Goal: Task Accomplishment & Management: Manage account settings

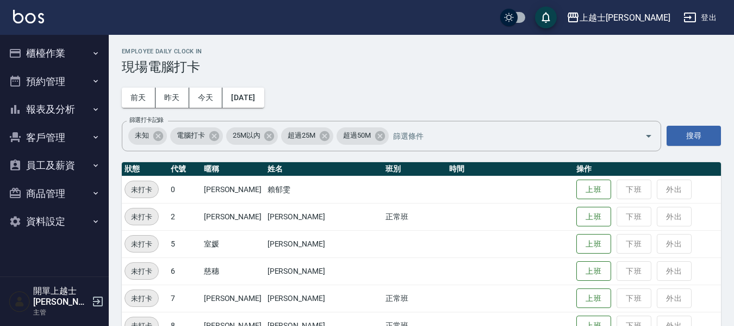
scroll to position [54, 0]
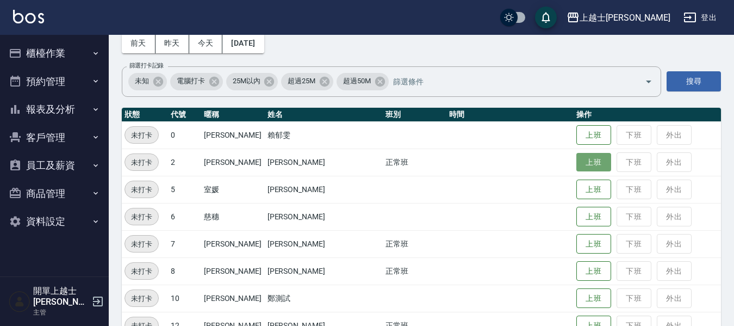
click at [580, 160] on button "上班" at bounding box center [593, 162] width 35 height 19
click at [578, 240] on button "上班" at bounding box center [593, 244] width 35 height 20
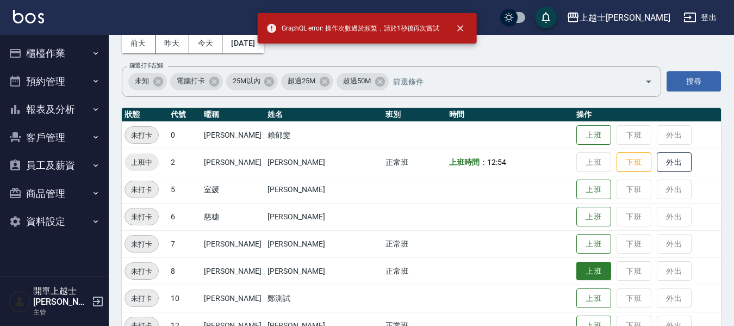
click at [584, 275] on button "上班" at bounding box center [593, 271] width 35 height 19
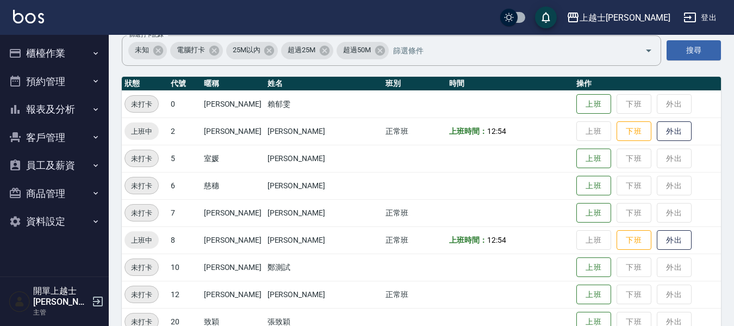
scroll to position [109, 0]
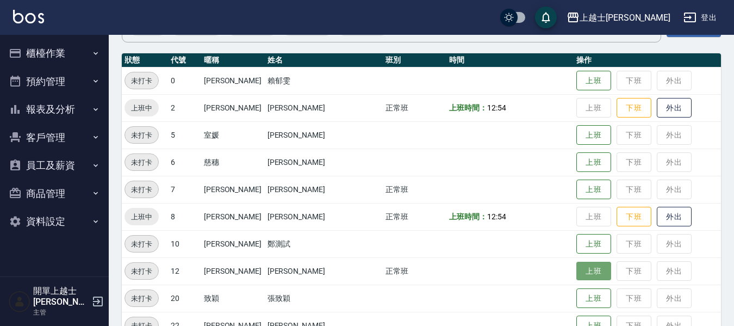
click at [576, 267] on button "上班" at bounding box center [593, 271] width 35 height 19
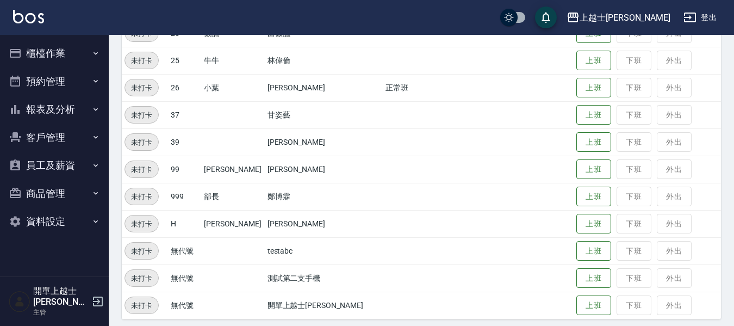
scroll to position [426, 0]
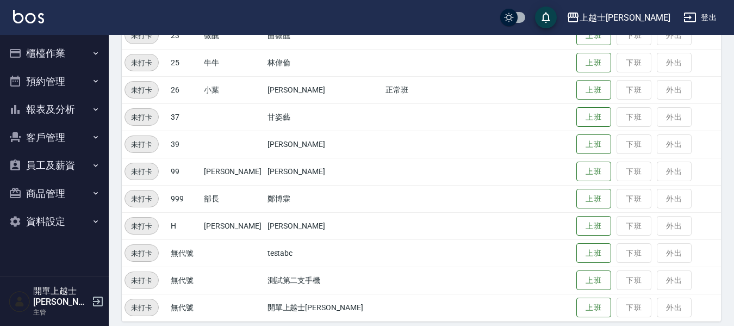
drag, startPoint x: 576, startPoint y: 83, endPoint x: 578, endPoint y: 76, distance: 7.4
click at [577, 83] on button "上班" at bounding box center [593, 90] width 35 height 20
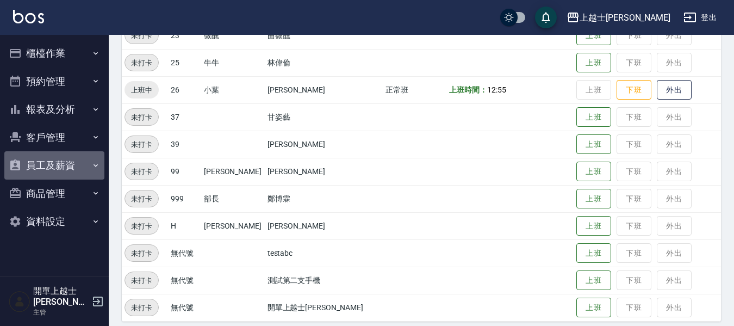
click at [86, 158] on button "員工及薪資" at bounding box center [54, 165] width 100 height 28
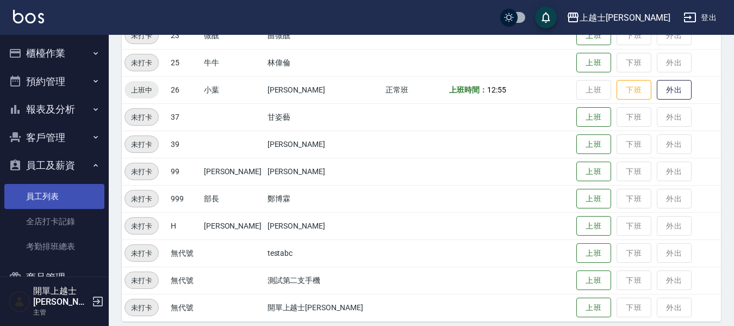
click at [74, 192] on link "員工列表" at bounding box center [54, 196] width 100 height 25
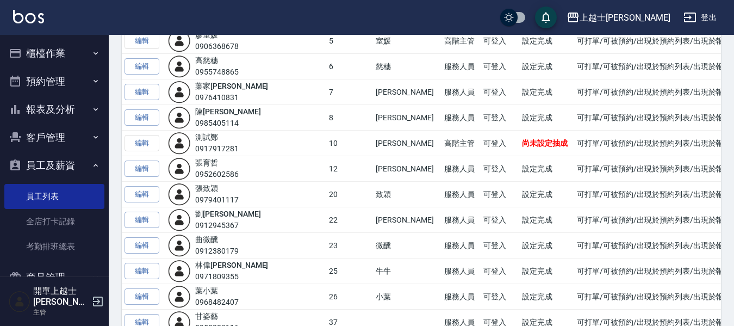
scroll to position [272, 0]
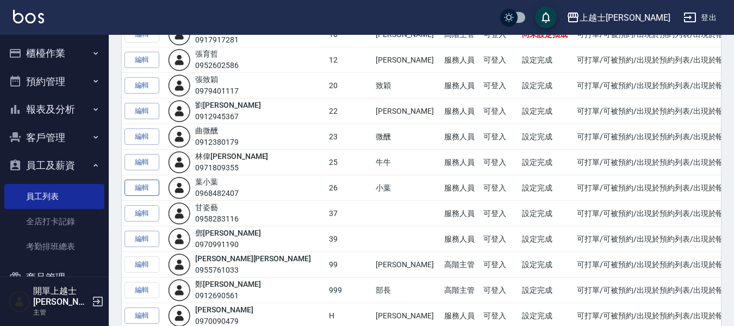
click at [144, 189] on link "編輯" at bounding box center [142, 187] width 35 height 17
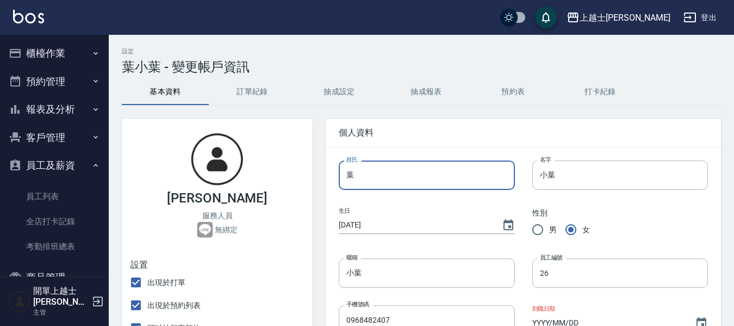
drag, startPoint x: 359, startPoint y: 181, endPoint x: 343, endPoint y: 183, distance: 16.5
click at [343, 183] on input "葉" at bounding box center [427, 174] width 176 height 29
type input "孫"
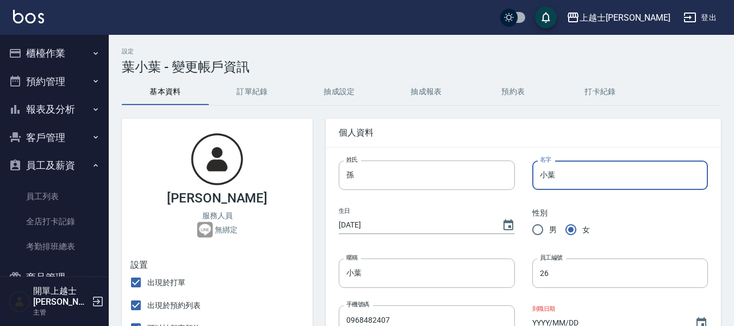
drag, startPoint x: 565, startPoint y: 162, endPoint x: 542, endPoint y: 170, distance: 24.6
click at [538, 171] on input "小葉" at bounding box center [620, 174] width 176 height 29
type input "培宜"
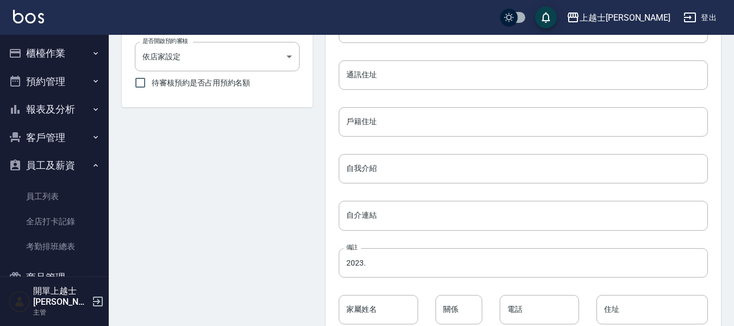
scroll to position [542, 0]
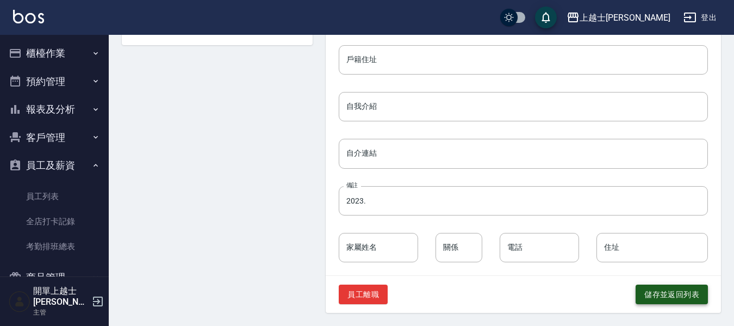
click at [663, 291] on button "儲存並返回列表" at bounding box center [672, 294] width 72 height 20
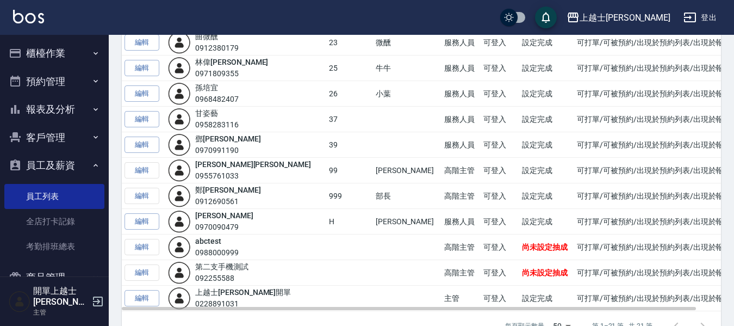
scroll to position [381, 0]
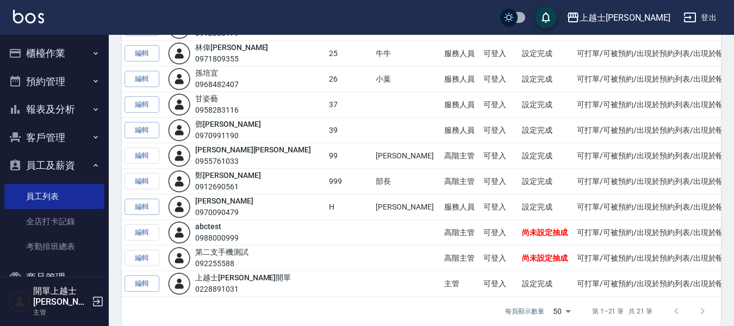
click at [77, 46] on button "櫃檯作業" at bounding box center [54, 53] width 100 height 28
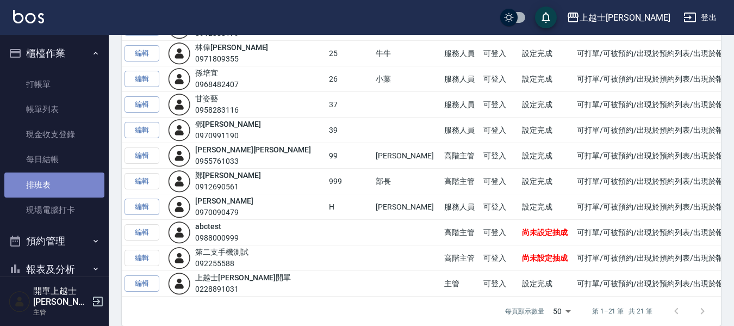
drag, startPoint x: 85, startPoint y: 183, endPoint x: 91, endPoint y: 186, distance: 6.8
click at [87, 184] on link "排班表" at bounding box center [54, 184] width 100 height 25
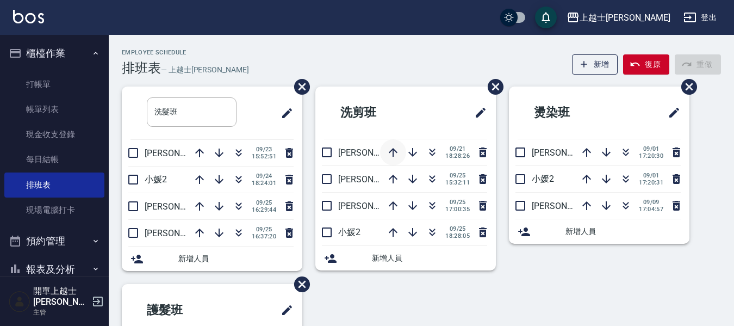
click at [395, 154] on icon "button" at bounding box center [393, 152] width 13 height 13
